Goal: Transaction & Acquisition: Purchase product/service

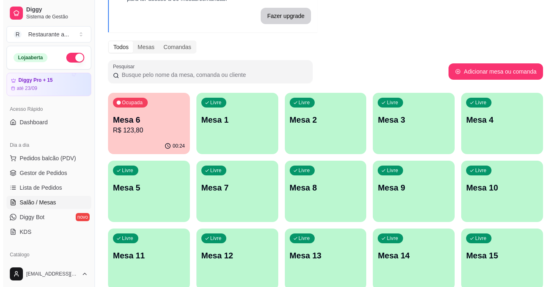
scroll to position [82, 0]
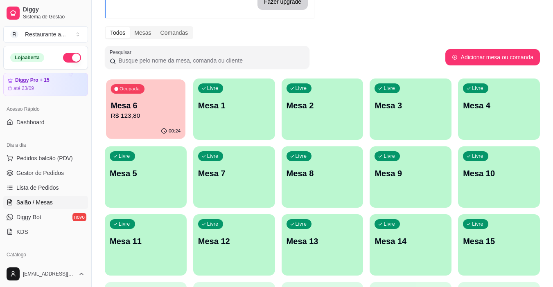
click at [149, 109] on p "Mesa 6" at bounding box center [146, 105] width 70 height 11
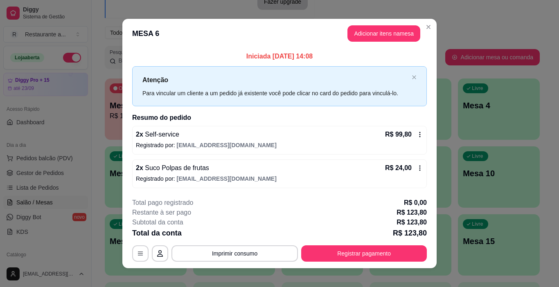
scroll to position [7, 0]
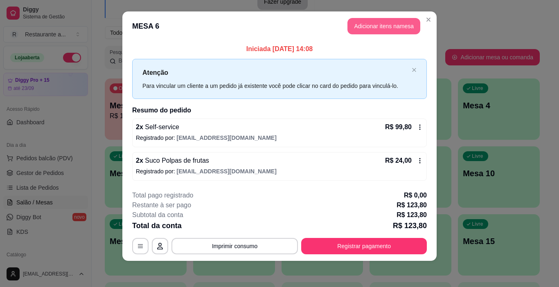
click at [372, 24] on button "Adicionar itens na mesa" at bounding box center [383, 26] width 73 height 16
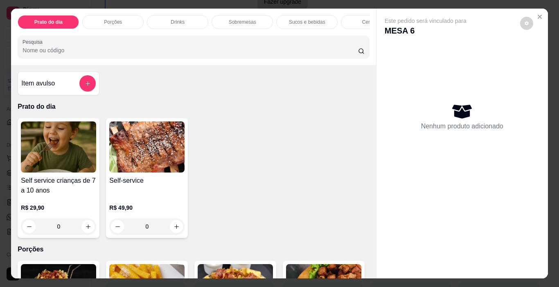
click at [232, 19] on p "Sobremesas" at bounding box center [242, 22] width 27 height 7
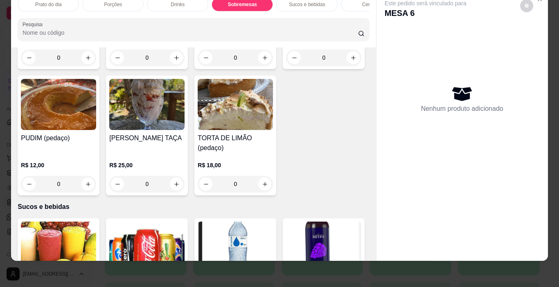
scroll to position [811, 0]
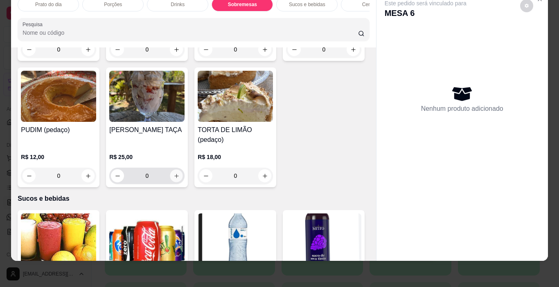
click at [180, 173] on icon "increase-product-quantity" at bounding box center [176, 176] width 6 height 6
type input "1"
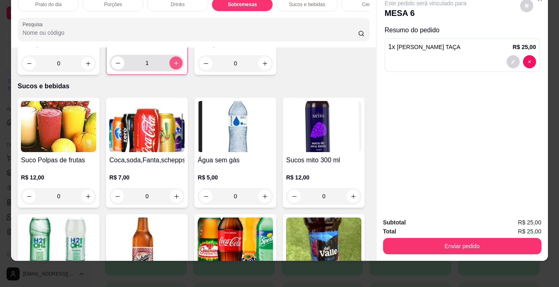
scroll to position [934, 0]
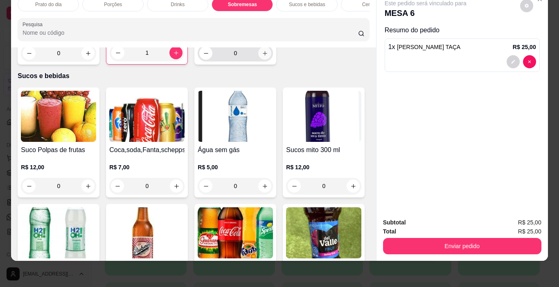
click at [262, 56] on icon "increase-product-quantity" at bounding box center [265, 53] width 6 height 6
type input "1"
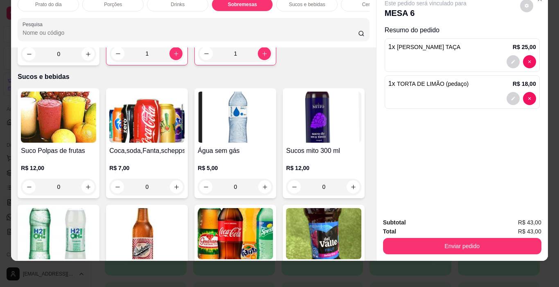
scroll to position [1016, 0]
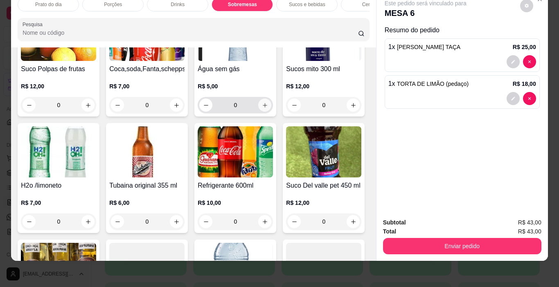
click at [262, 108] on icon "increase-product-quantity" at bounding box center [265, 105] width 6 height 6
type input "1"
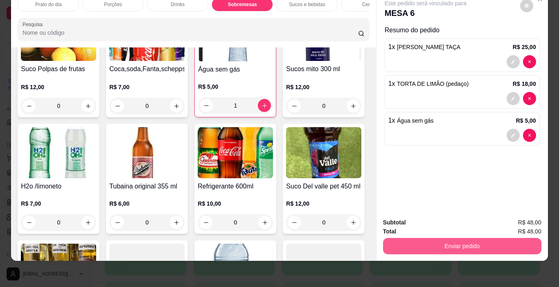
click at [457, 239] on button "Enviar pedido" at bounding box center [462, 246] width 158 height 16
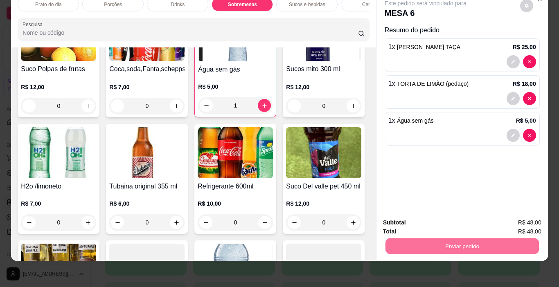
click at [445, 218] on button "Não registrar e enviar pedido" at bounding box center [434, 220] width 85 height 16
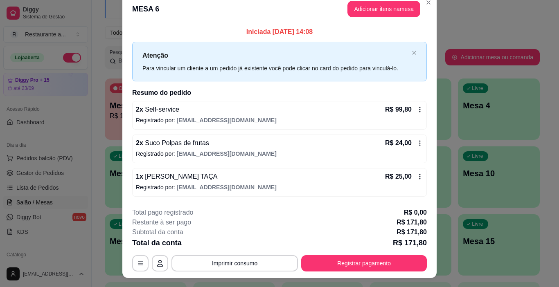
scroll to position [0, 0]
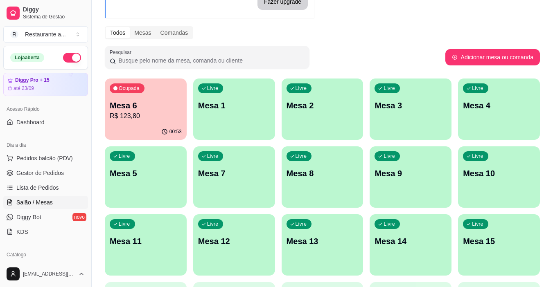
click at [297, 172] on p "Mesa 8" at bounding box center [322, 173] width 72 height 11
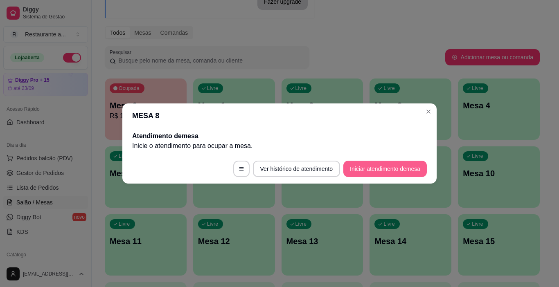
click at [382, 167] on button "Iniciar atendimento de mesa" at bounding box center [384, 169] width 83 height 16
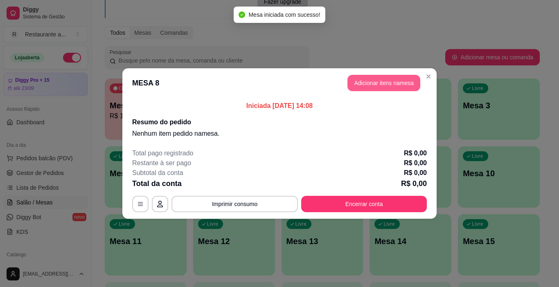
click at [376, 77] on button "Adicionar itens na mesa" at bounding box center [383, 83] width 73 height 16
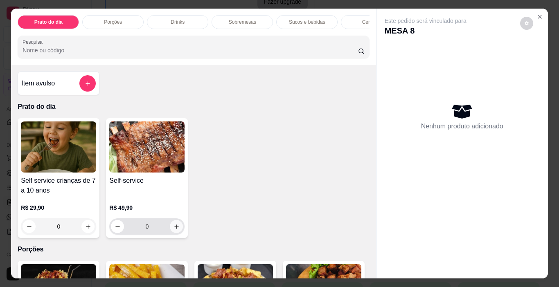
click at [175, 230] on icon "increase-product-quantity" at bounding box center [176, 227] width 6 height 6
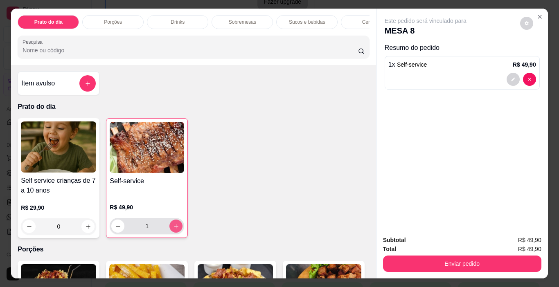
click at [175, 230] on icon "increase-product-quantity" at bounding box center [176, 226] width 6 height 6
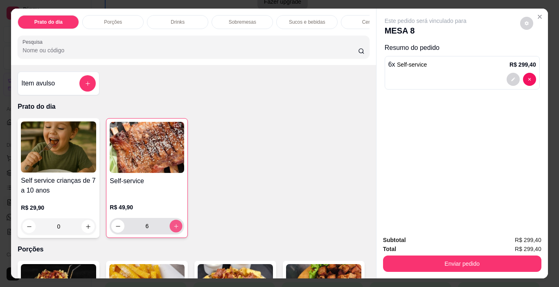
click at [175, 230] on icon "increase-product-quantity" at bounding box center [176, 226] width 6 height 6
type input "9"
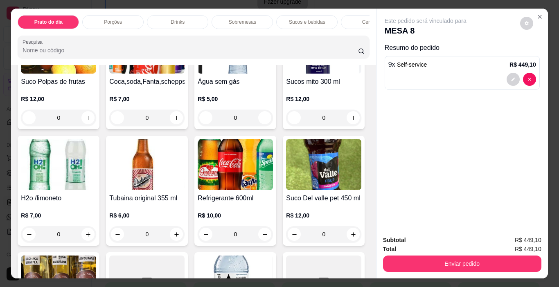
scroll to position [1023, 0]
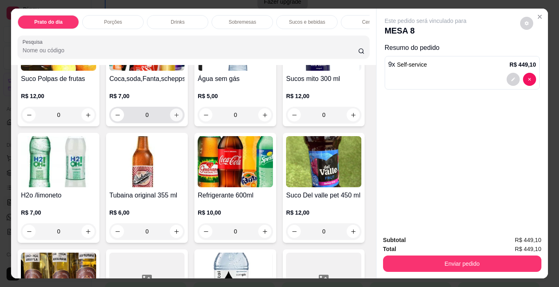
click at [173, 118] on icon "increase-product-quantity" at bounding box center [176, 115] width 6 height 6
type input "1"
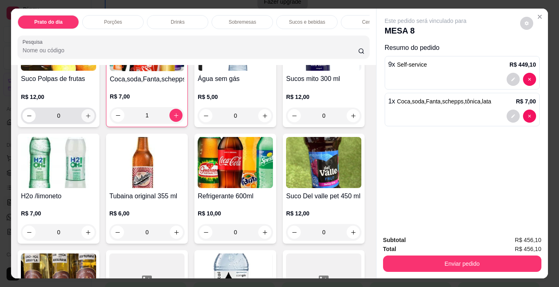
click at [85, 119] on icon "increase-product-quantity" at bounding box center [88, 116] width 6 height 6
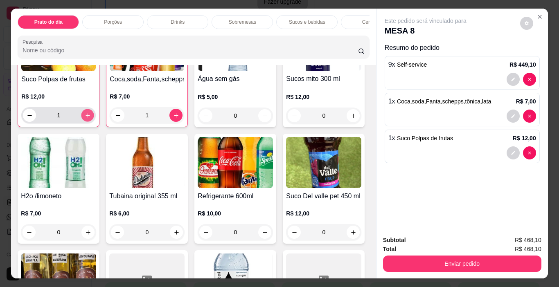
click at [86, 117] on icon "increase-product-quantity" at bounding box center [88, 115] width 4 height 4
type input "2"
click at [263, 118] on icon "increase-product-quantity" at bounding box center [265, 116] width 5 height 5
type input "1"
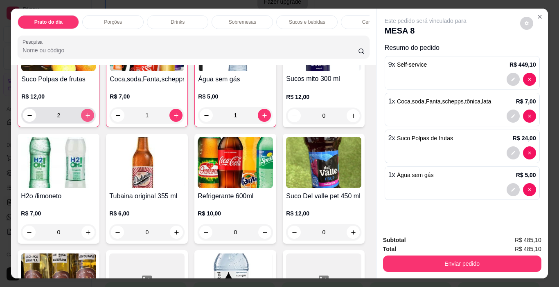
click at [87, 119] on icon "increase-product-quantity" at bounding box center [88, 116] width 6 height 6
type input "4"
click at [261, 119] on icon "increase-product-quantity" at bounding box center [264, 116] width 6 height 6
type input "2"
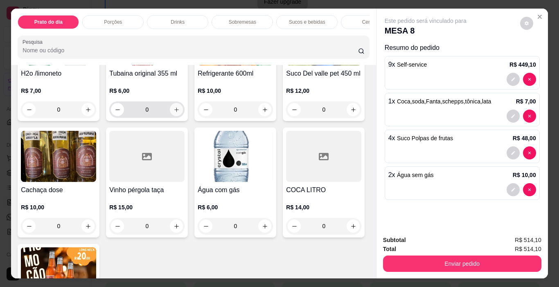
scroll to position [1105, 0]
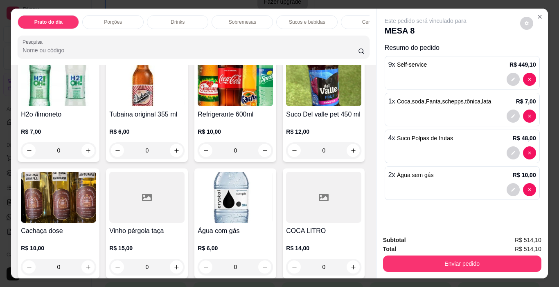
click at [173, 37] on icon "increase-product-quantity" at bounding box center [176, 34] width 6 height 6
type input "2"
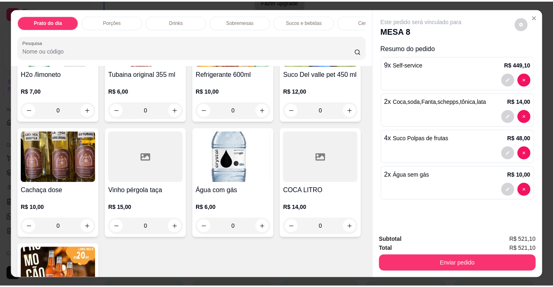
scroll to position [1187, 0]
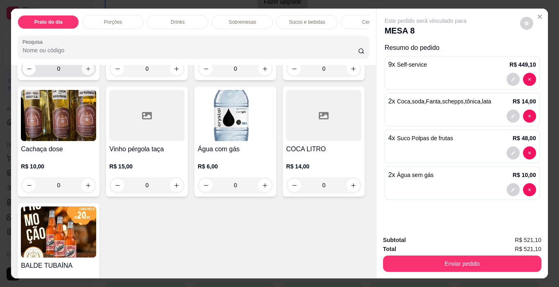
click at [90, 71] on icon "increase-product-quantity" at bounding box center [88, 69] width 4 height 4
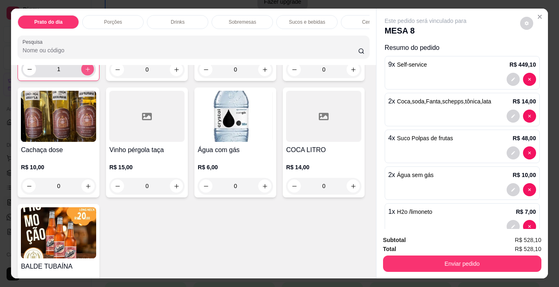
click at [91, 72] on icon "increase-product-quantity" at bounding box center [88, 69] width 6 height 6
type input "2"
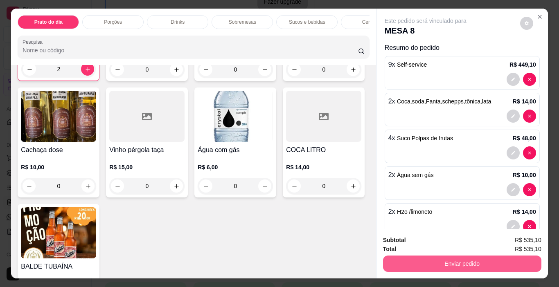
click at [472, 260] on button "Enviar pedido" at bounding box center [462, 264] width 158 height 16
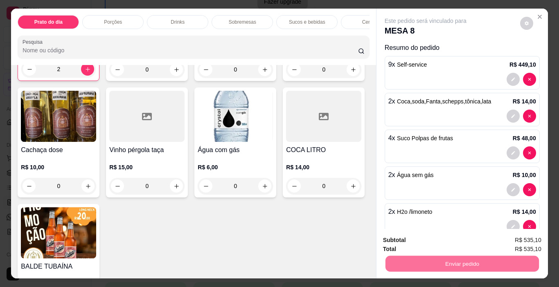
click at [442, 241] on button "Não registrar e enviar pedido" at bounding box center [435, 240] width 83 height 15
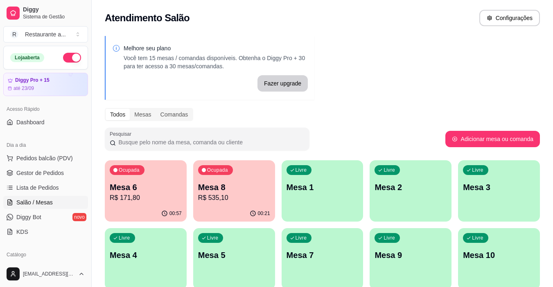
click at [149, 196] on p "R$ 171,80" at bounding box center [146, 198] width 72 height 10
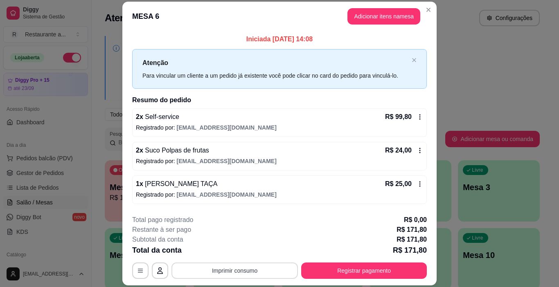
click at [245, 269] on button "Imprimir consumo" at bounding box center [234, 271] width 126 height 16
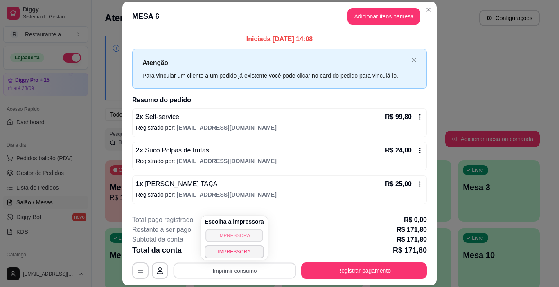
click at [236, 234] on button "IMPRESSORA" at bounding box center [233, 235] width 57 height 13
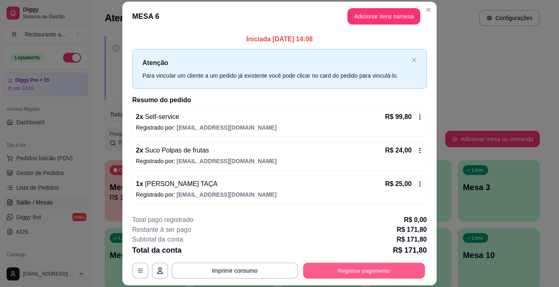
click at [370, 265] on button "Registrar pagamento" at bounding box center [364, 271] width 122 height 16
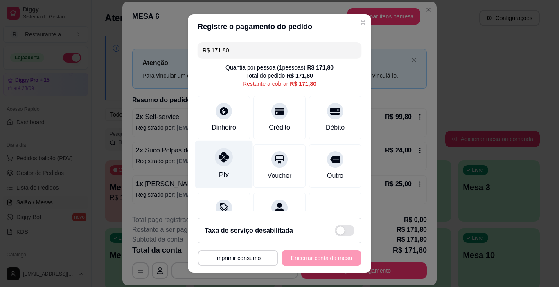
click at [219, 168] on div "Pix" at bounding box center [224, 165] width 58 height 48
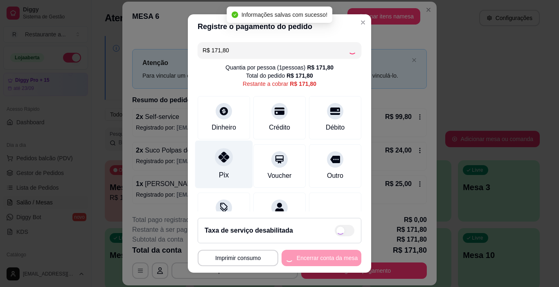
type input "R$ 0,00"
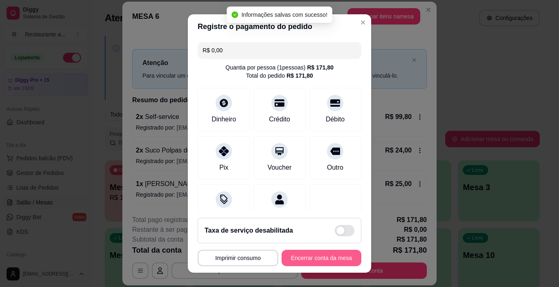
click at [318, 257] on button "Encerrar conta da mesa" at bounding box center [321, 258] width 80 height 16
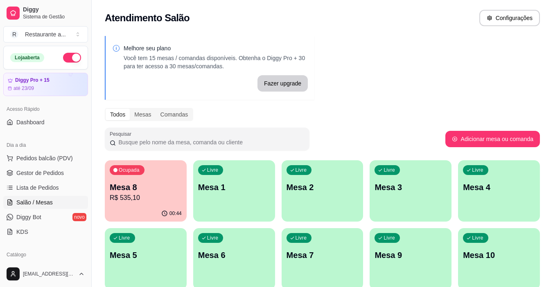
click at [150, 189] on p "Mesa 8" at bounding box center [146, 187] width 72 height 11
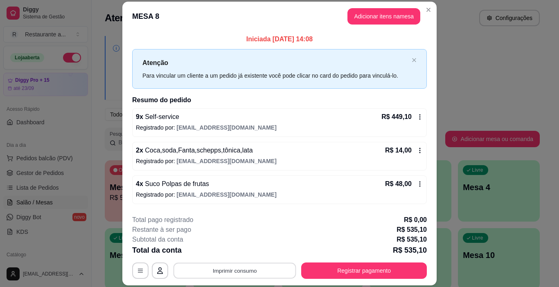
click at [222, 270] on button "Imprimir consumo" at bounding box center [234, 271] width 123 height 16
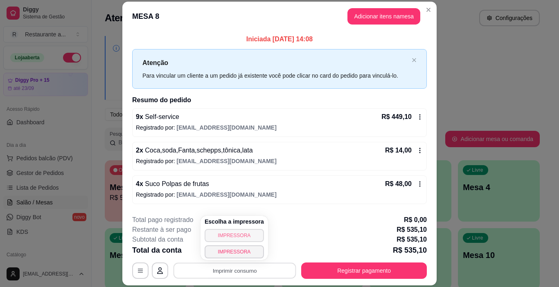
click at [227, 232] on button "IMPRESSORA" at bounding box center [234, 235] width 59 height 13
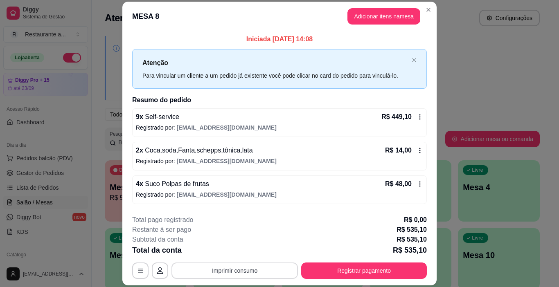
click at [238, 271] on button "Imprimir consumo" at bounding box center [234, 271] width 126 height 16
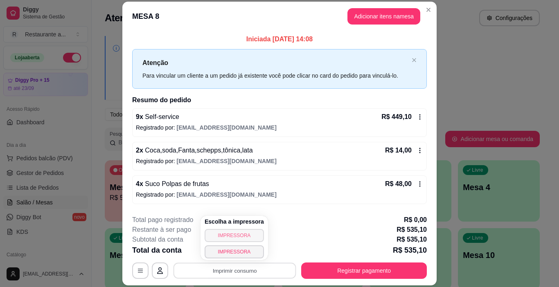
click at [236, 234] on button "IMPRESSORA" at bounding box center [234, 235] width 59 height 13
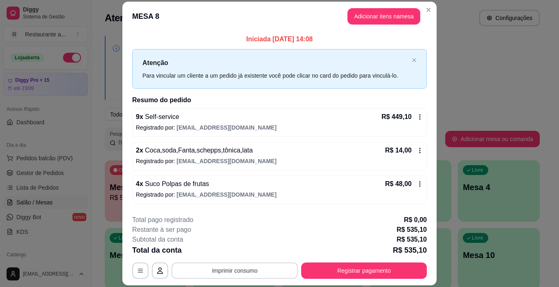
click at [227, 270] on button "Imprimir consumo" at bounding box center [234, 271] width 126 height 16
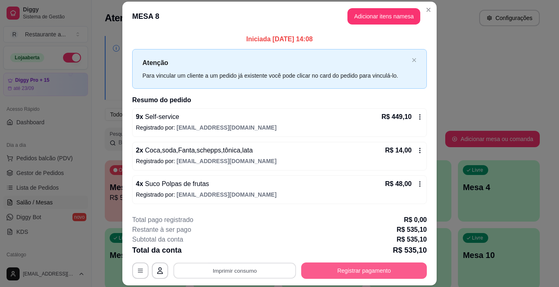
click at [374, 270] on button "Registrar pagamento" at bounding box center [364, 271] width 126 height 16
click at [352, 267] on button "Registrar pagamento" at bounding box center [364, 271] width 126 height 16
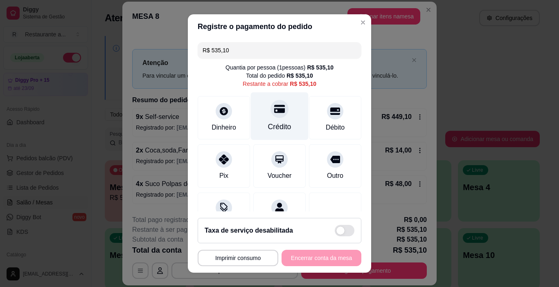
click at [275, 115] on div at bounding box center [279, 109] width 18 height 18
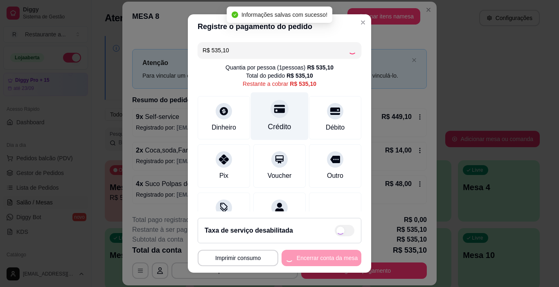
type input "R$ 0,00"
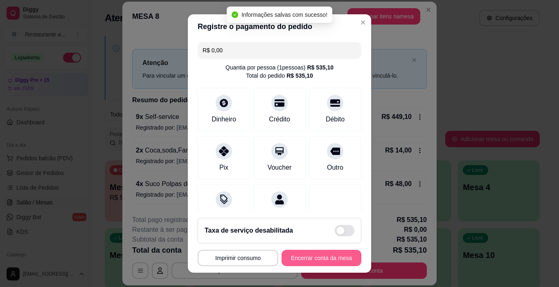
click at [305, 257] on button "Encerrar conta da mesa" at bounding box center [321, 258] width 80 height 16
